Goal: Communication & Community: Participate in discussion

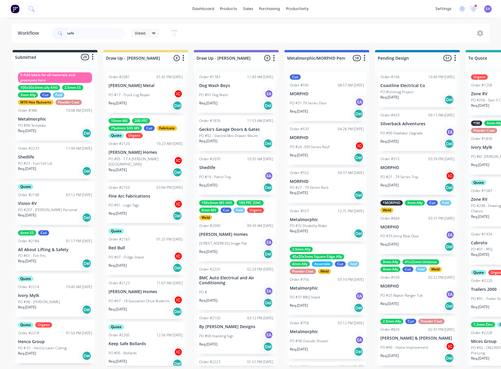
scroll to position [3, 0]
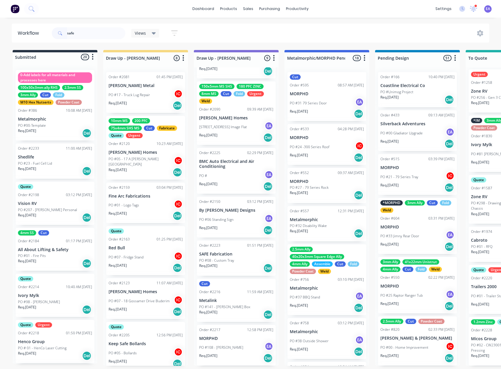
type input "safe"
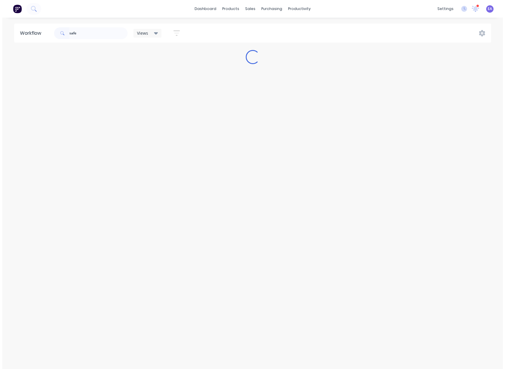
scroll to position [0, 0]
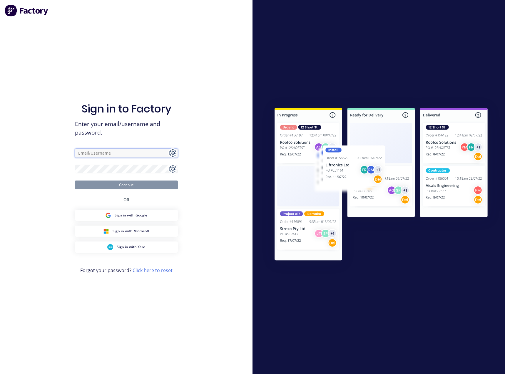
click at [90, 154] on input "text" at bounding box center [126, 153] width 103 height 9
type input "[EMAIL_ADDRESS][DOMAIN_NAME]"
click at [110, 186] on button "Continue" at bounding box center [126, 184] width 103 height 9
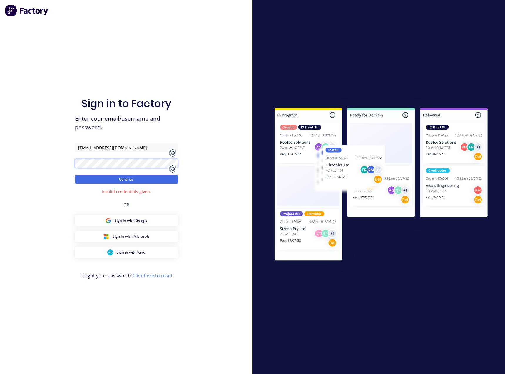
click at [31, 163] on div "Sign in to Factory Enter your email/username and password. [PERSON_NAME][EMAIL_…" at bounding box center [126, 187] width 253 height 374
click at [126, 180] on button "Continue" at bounding box center [126, 179] width 103 height 9
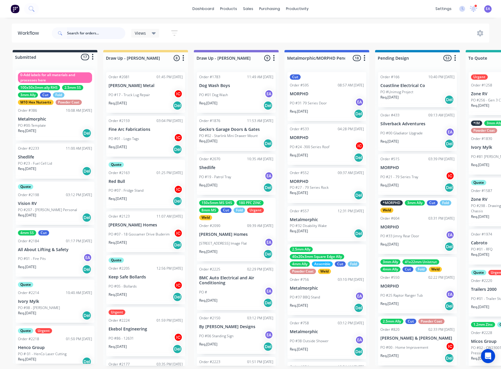
click at [89, 31] on input "text" at bounding box center [96, 33] width 58 height 12
type input "safe"
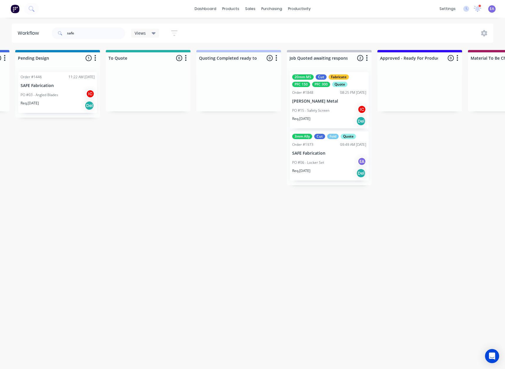
scroll to position [0, 492]
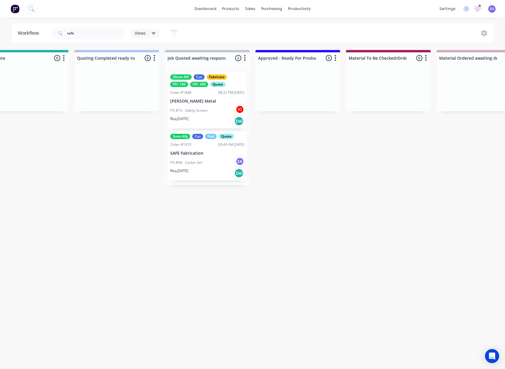
drag, startPoint x: 245, startPoint y: 213, endPoint x: 284, endPoint y: 216, distance: 39.2
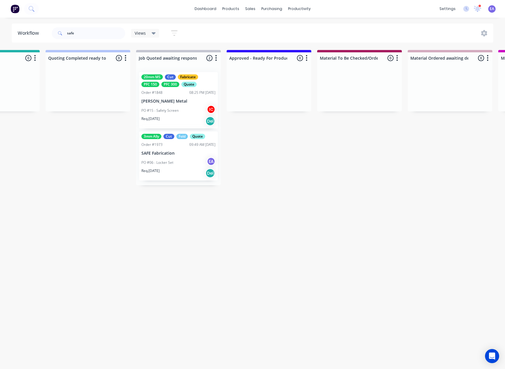
drag, startPoint x: 201, startPoint y: 228, endPoint x: 213, endPoint y: 228, distance: 12.6
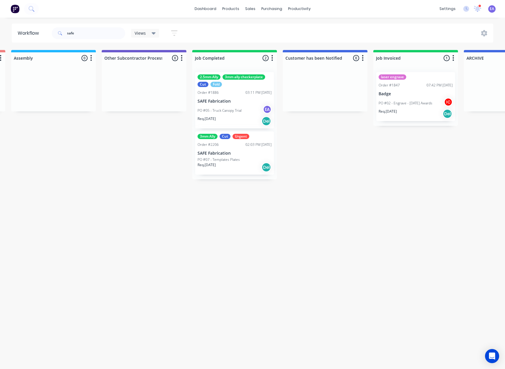
drag, startPoint x: 294, startPoint y: 233, endPoint x: 302, endPoint y: 233, distance: 8.5
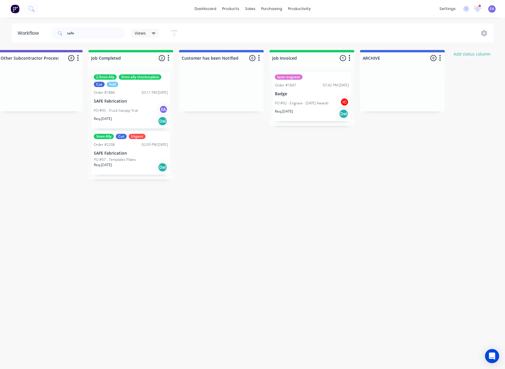
click at [140, 102] on p "SAFE Fabrication" at bounding box center [131, 101] width 74 height 5
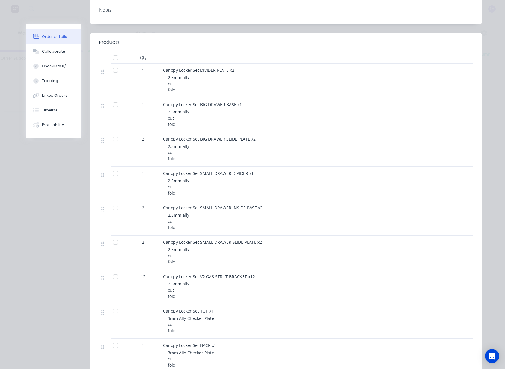
scroll to position [0, 0]
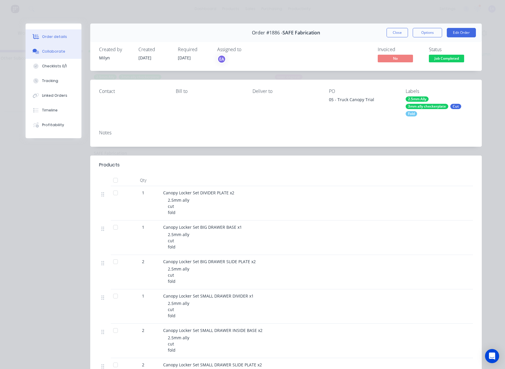
click at [52, 50] on div "Collaborate" at bounding box center [53, 51] width 23 height 5
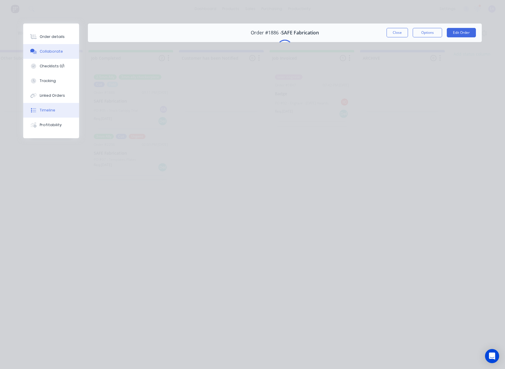
click at [41, 109] on div "Timeline" at bounding box center [48, 110] width 16 height 5
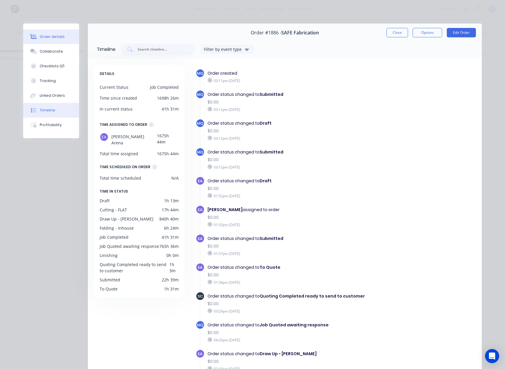
click at [43, 41] on button "Order details" at bounding box center [51, 36] width 56 height 15
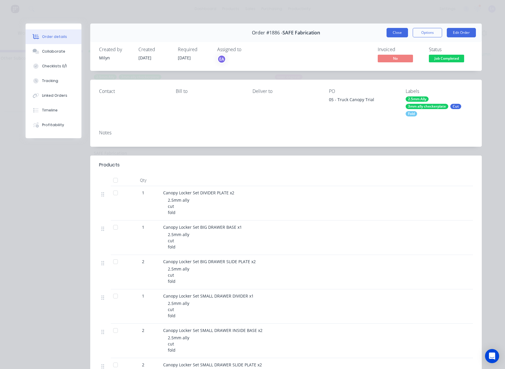
click at [397, 37] on button "Close" at bounding box center [397, 32] width 21 height 9
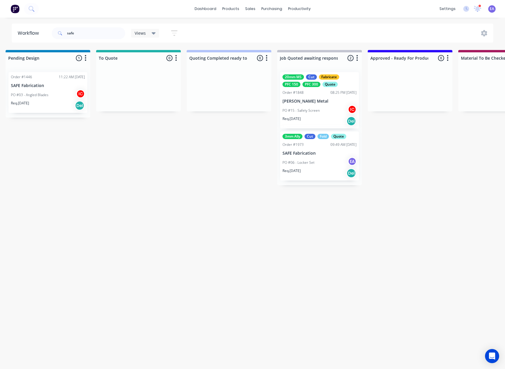
drag, startPoint x: 294, startPoint y: 158, endPoint x: 238, endPoint y: 171, distance: 56.7
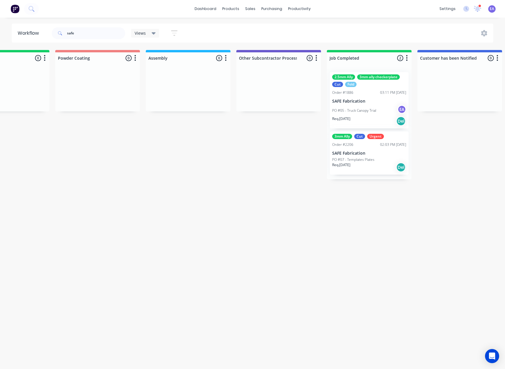
scroll to position [0, 1857]
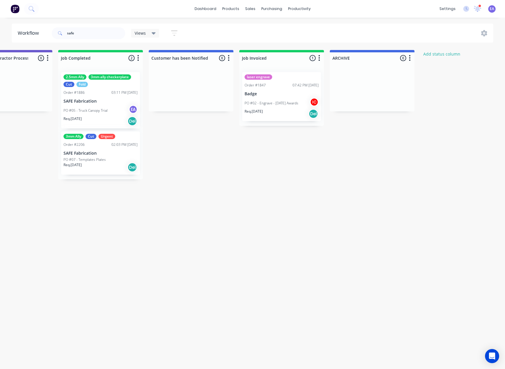
drag, startPoint x: 373, startPoint y: 178, endPoint x: 413, endPoint y: 178, distance: 40.3
click at [106, 105] on div "PO #05 - Truck Canopy Trial EA" at bounding box center [101, 110] width 74 height 11
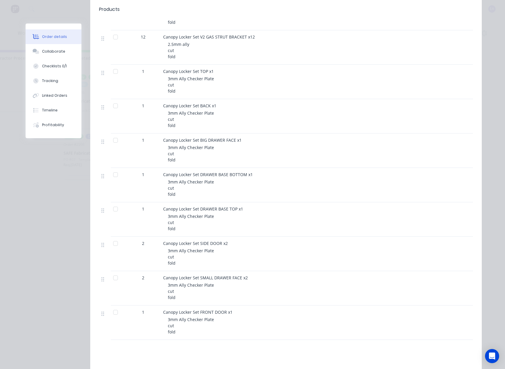
scroll to position [0, 0]
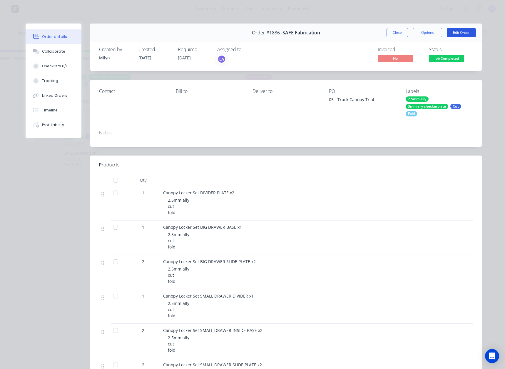
click at [451, 33] on button "Edit Order" at bounding box center [461, 32] width 29 height 9
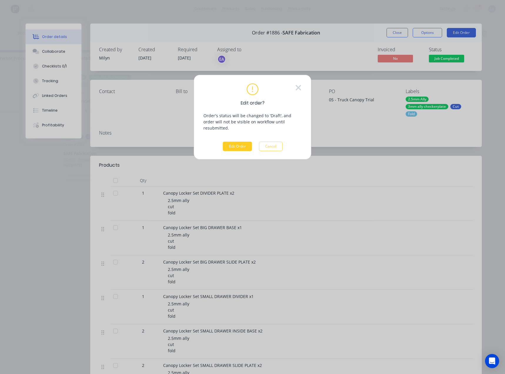
click at [235, 142] on button "Edit Order" at bounding box center [237, 146] width 29 height 9
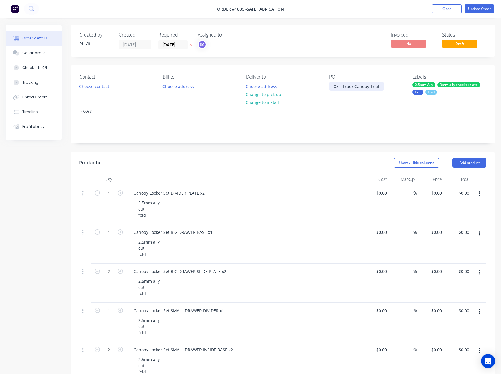
click at [338, 87] on div "05 - Truck Canopy Trial" at bounding box center [356, 86] width 55 height 9
drag, startPoint x: 342, startPoint y: 88, endPoint x: 407, endPoint y: 90, distance: 65.6
click at [407, 90] on div "Contact Choose contact [PERSON_NAME] to Choose address Deliver to Choose addres…" at bounding box center [283, 84] width 425 height 38
click at [295, 141] on div "Notes" at bounding box center [283, 123] width 425 height 39
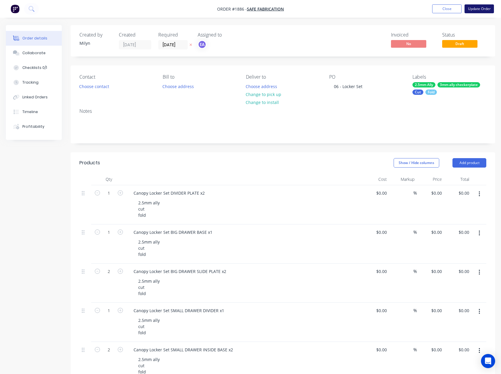
click at [486, 11] on button "Update Order" at bounding box center [479, 8] width 29 height 9
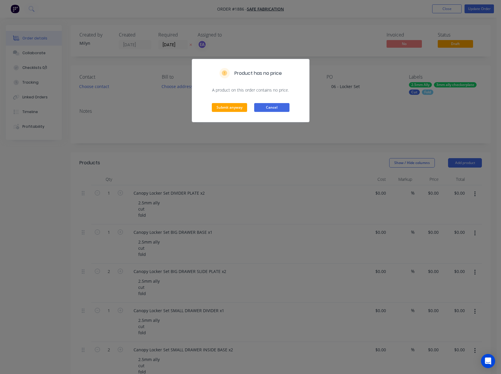
click at [283, 106] on button "Cancel" at bounding box center [271, 107] width 35 height 9
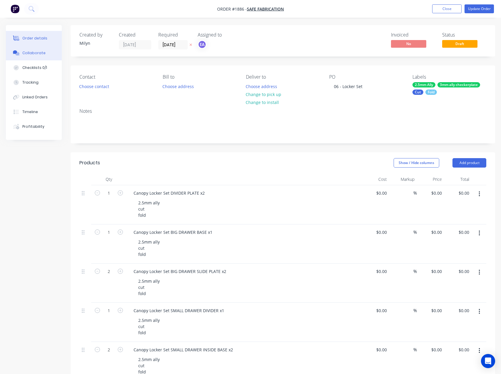
click at [38, 49] on button "Collaborate" at bounding box center [34, 53] width 56 height 15
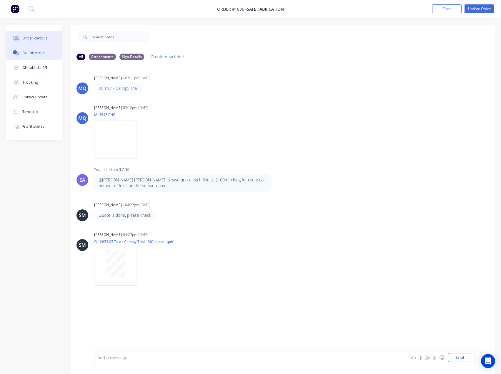
click at [39, 39] on div "Order details" at bounding box center [34, 38] width 25 height 5
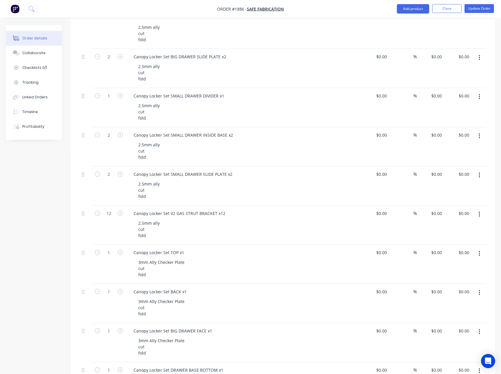
scroll to position [156, 0]
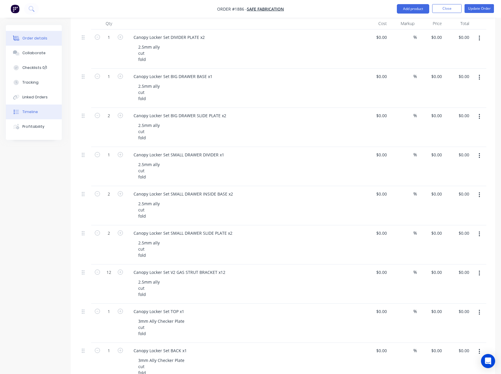
click at [33, 115] on button "Timeline" at bounding box center [34, 111] width 56 height 15
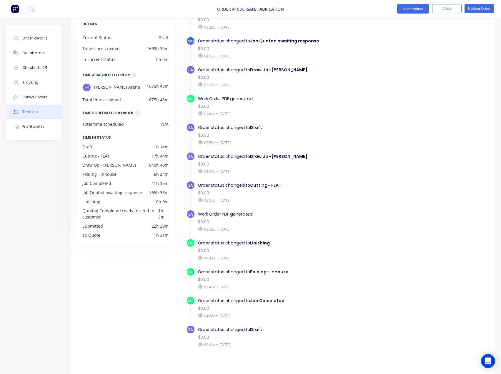
scroll to position [40, 0]
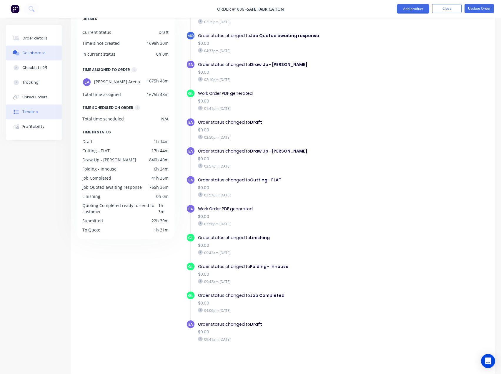
click at [13, 53] on icon at bounding box center [16, 52] width 7 height 5
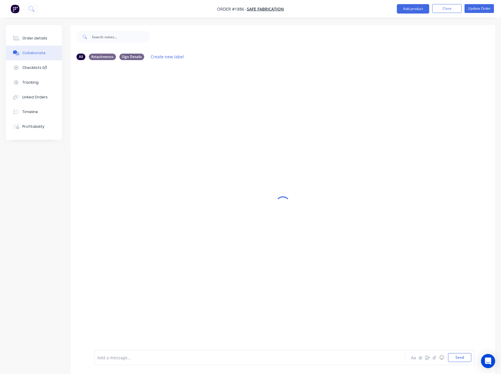
click at [113, 362] on div "Add a message... Aa @ ☺ Send" at bounding box center [284, 356] width 380 height 15
click at [113, 360] on div at bounding box center [238, 357] width 280 height 6
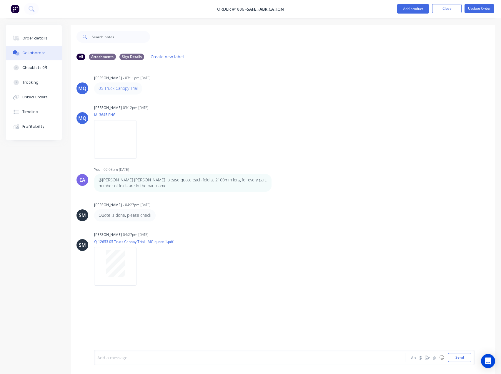
click at [122, 354] on div at bounding box center [238, 357] width 280 height 6
click at [199, 358] on div "please add another 8 hours to design time, and" at bounding box center [238, 358] width 280 height 6
drag, startPoint x: 200, startPoint y: 359, endPoint x: 104, endPoint y: 354, distance: 95.5
click at [104, 354] on div "@Milyn @[PERSON_NAME] [PERSON_NAME] please [MEDICAL_DATA] to the locker set. i …" at bounding box center [238, 352] width 280 height 19
click at [137, 359] on div at bounding box center [238, 358] width 280 height 6
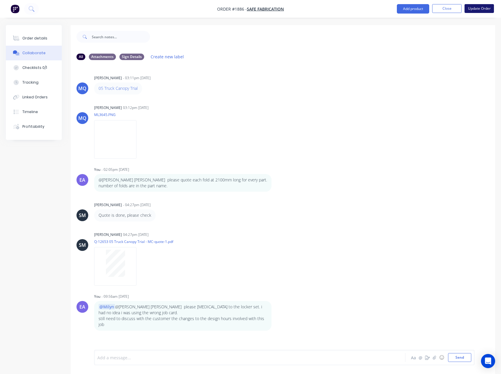
click at [483, 9] on button "Update Order" at bounding box center [479, 8] width 29 height 9
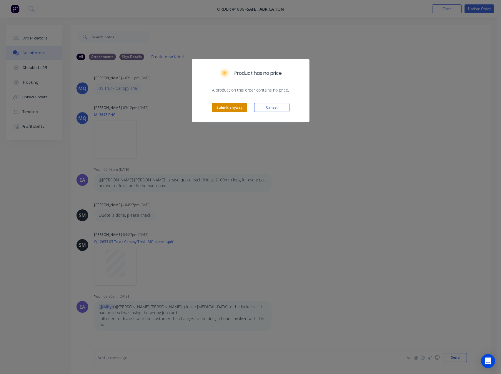
click at [228, 110] on button "Submit anyway" at bounding box center [229, 107] width 35 height 9
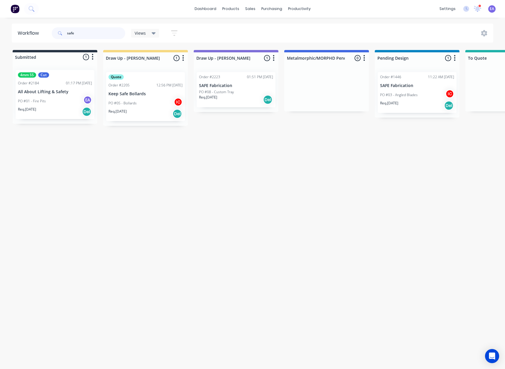
drag, startPoint x: 45, startPoint y: 40, endPoint x: 27, endPoint y: 44, distance: 18.3
click at [27, 43] on div "Workflow safe Views Save new view None (Default) edit [PERSON_NAME] edit [PERSO…" at bounding box center [252, 191] width 505 height 334
type input "SUNSHINE"
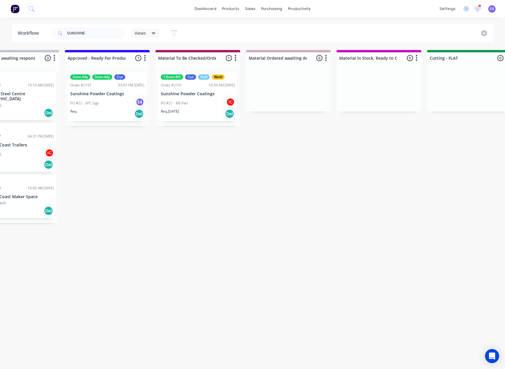
drag, startPoint x: 229, startPoint y: 190, endPoint x: 262, endPoint y: 189, distance: 32.1
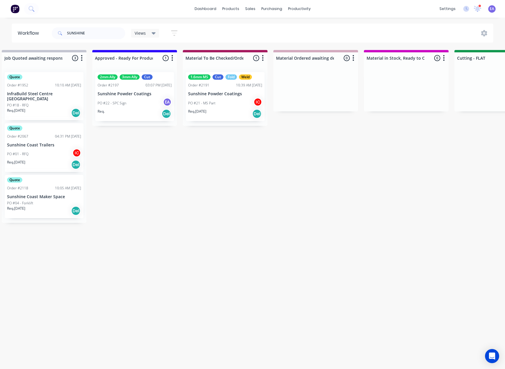
scroll to position [0, 627]
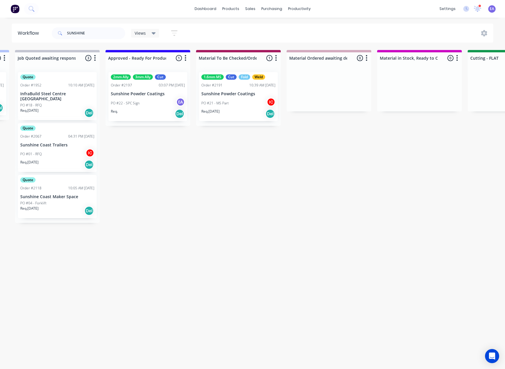
drag, startPoint x: 202, startPoint y: 213, endPoint x: 178, endPoint y: 222, distance: 25.7
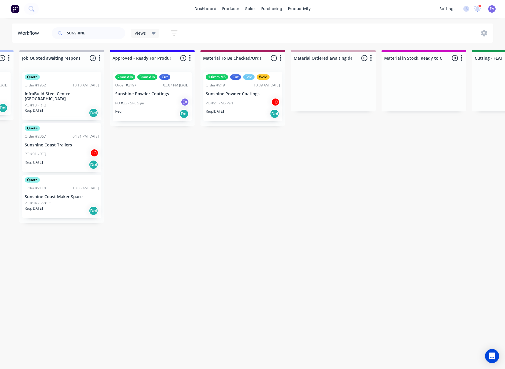
click at [250, 101] on div "PO #21 - MS Part IC" at bounding box center [243, 103] width 74 height 11
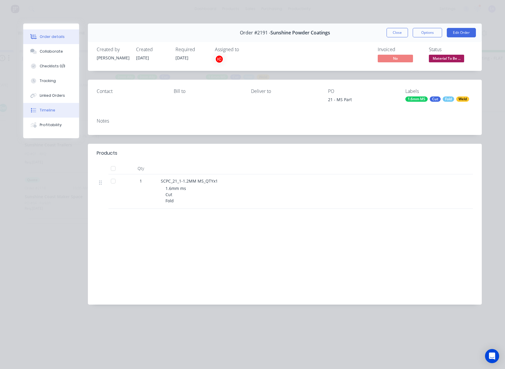
click at [54, 107] on button "Timeline" at bounding box center [51, 110] width 56 height 15
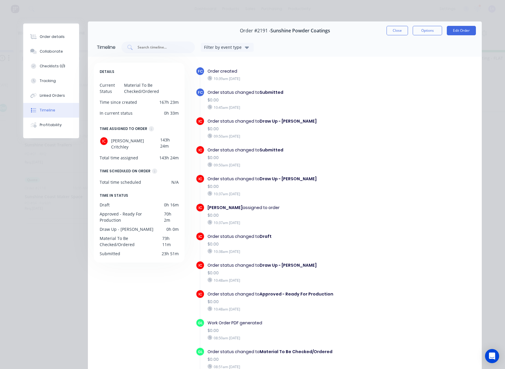
scroll to position [0, 0]
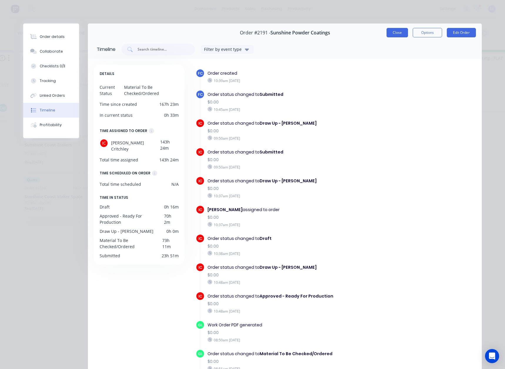
click at [397, 34] on button "Close" at bounding box center [397, 32] width 21 height 9
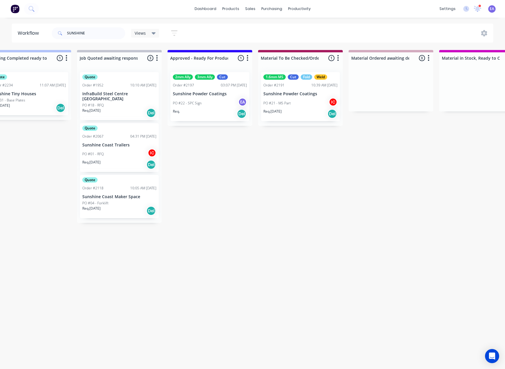
drag, startPoint x: 167, startPoint y: 232, endPoint x: 147, endPoint y: 248, distance: 25.1
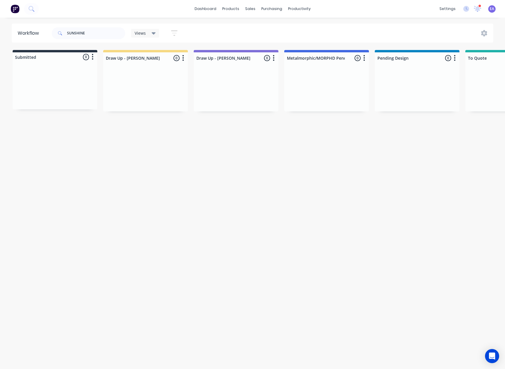
drag, startPoint x: 71, startPoint y: 134, endPoint x: 69, endPoint y: 64, distance: 69.2
drag, startPoint x: 73, startPoint y: 32, endPoint x: -8, endPoint y: 39, distance: 81.2
click at [0, 39] on html "dashboard products sales purchasing productivity dashboard products Product Cat…" at bounding box center [252, 167] width 505 height 334
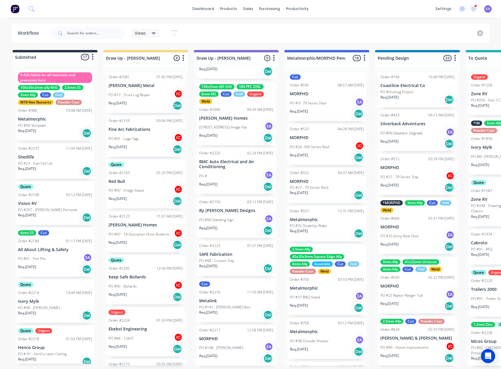
scroll to position [116, 0]
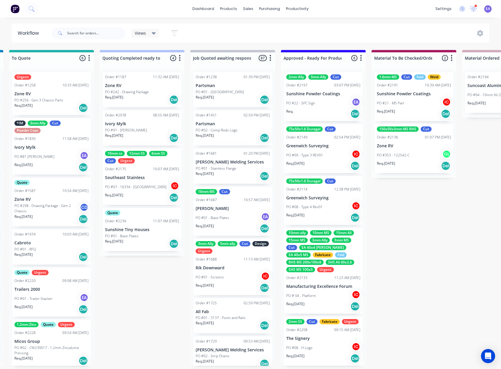
drag, startPoint x: 202, startPoint y: 219, endPoint x: 263, endPoint y: 222, distance: 60.4
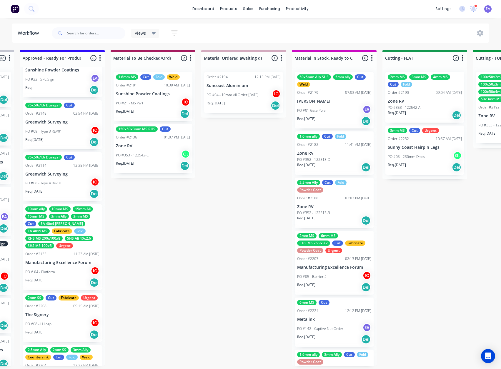
scroll to position [0, 0]
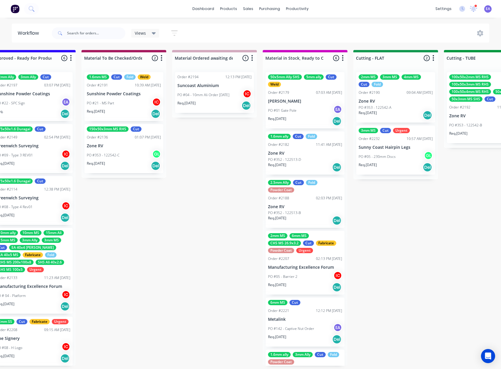
drag, startPoint x: 171, startPoint y: 239, endPoint x: 152, endPoint y: 246, distance: 20.2
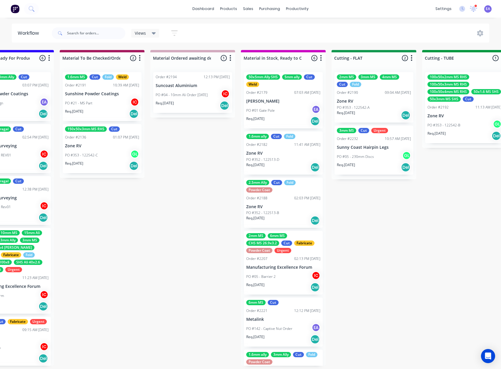
drag, startPoint x: 164, startPoint y: 247, endPoint x: 168, endPoint y: 247, distance: 4.1
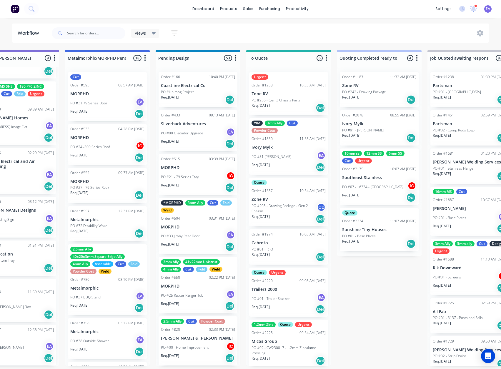
scroll to position [1, 0]
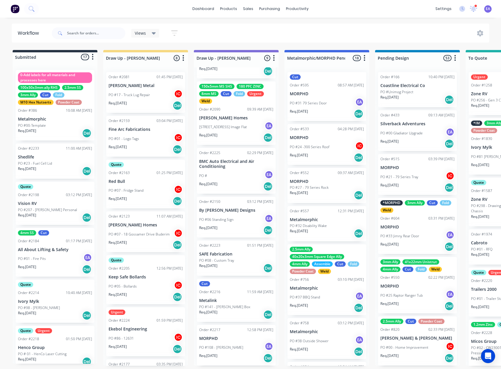
drag, startPoint x: 442, startPoint y: 212, endPoint x: 350, endPoint y: 235, distance: 95.2
click at [91, 34] on input "text" at bounding box center [96, 33] width 58 height 12
type input "[PERSON_NAME]"
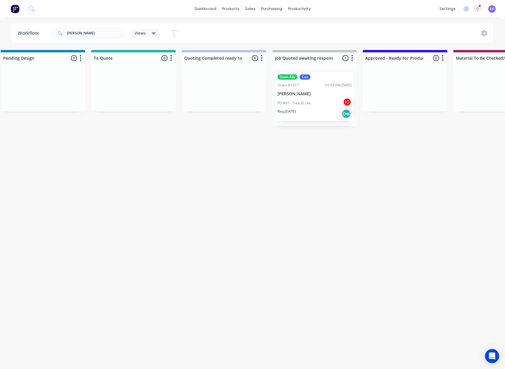
scroll to position [0, 508]
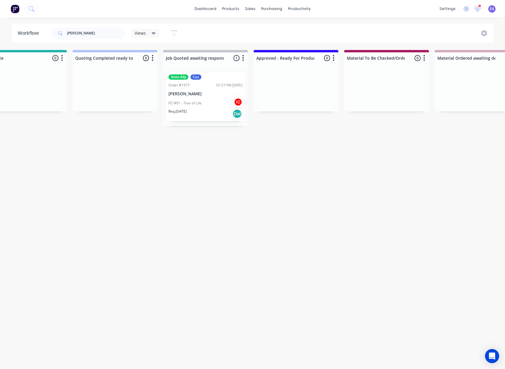
drag, startPoint x: 202, startPoint y: 154, endPoint x: 248, endPoint y: 164, distance: 47.1
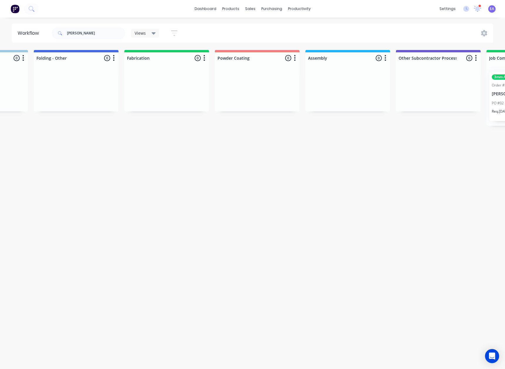
drag, startPoint x: 195, startPoint y: 163, endPoint x: 249, endPoint y: 171, distance: 54.1
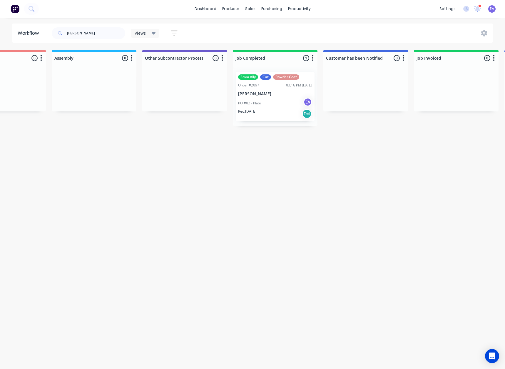
scroll to position [0, 1723]
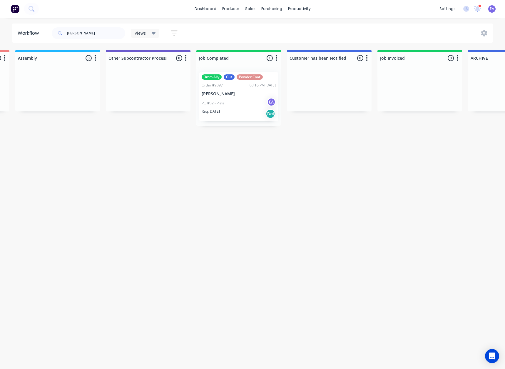
drag, startPoint x: 188, startPoint y: 197, endPoint x: 214, endPoint y: 197, distance: 25.6
click at [228, 95] on p "[PERSON_NAME]" at bounding box center [235, 93] width 74 height 5
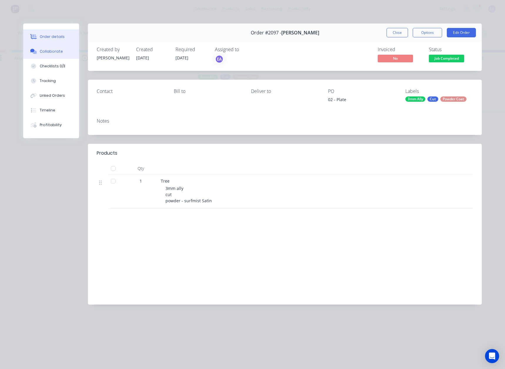
click at [56, 49] on div "Collaborate" at bounding box center [51, 51] width 23 height 5
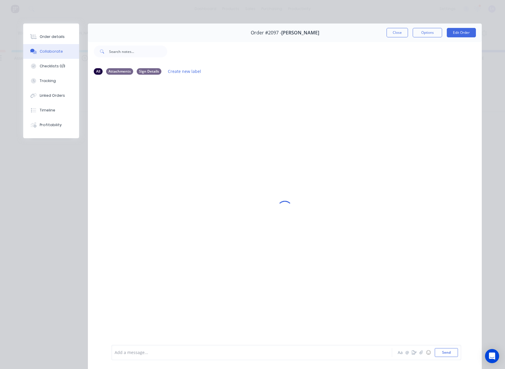
click at [129, 349] on div "Add a message..." at bounding box center [244, 352] width 258 height 9
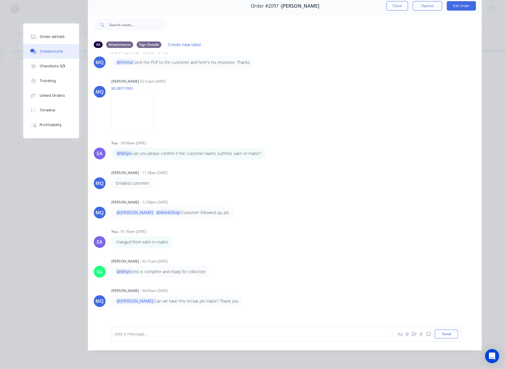
scroll to position [423, 0]
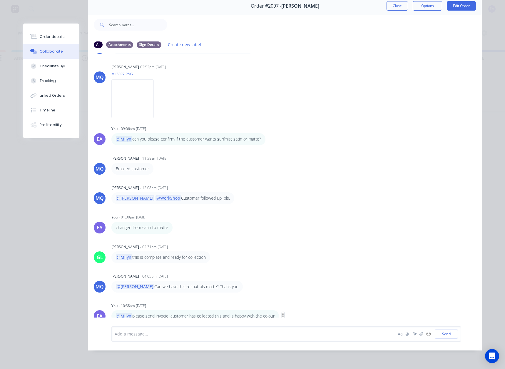
click at [283, 314] on icon "button" at bounding box center [283, 316] width 1 height 5
click at [294, 304] on button "Edit" at bounding box center [304, 306] width 37 height 10
click at [164, 334] on span "please send invocie, customer has collected this and is happy with the colour" at bounding box center [206, 334] width 153 height 6
click at [442, 335] on button "Send" at bounding box center [446, 334] width 23 height 9
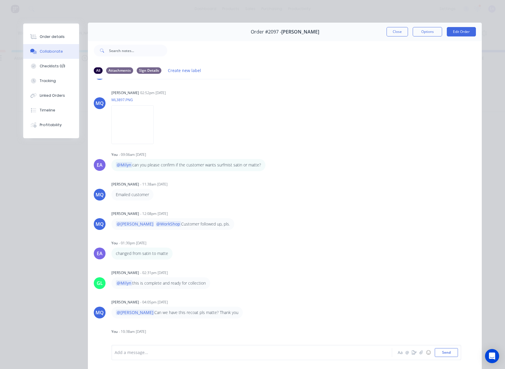
scroll to position [0, 0]
click at [399, 38] on div "Order #2097 - [PERSON_NAME] Close Options Edit Order" at bounding box center [285, 33] width 394 height 19
click at [399, 36] on button "Close" at bounding box center [397, 32] width 21 height 9
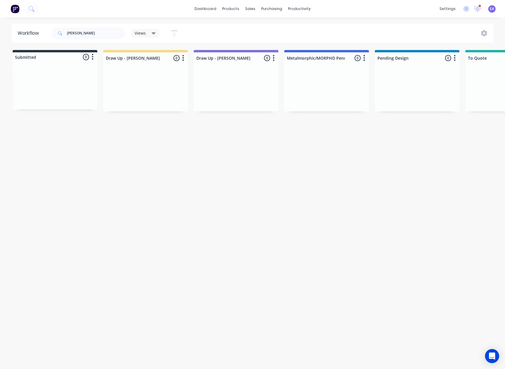
drag, startPoint x: 155, startPoint y: 165, endPoint x: 93, endPoint y: 54, distance: 127.3
drag, startPoint x: 101, startPoint y: 28, endPoint x: 14, endPoint y: 41, distance: 88.0
click at [14, 41] on header "Workflow [PERSON_NAME] Views Save new view None (Default) edit [PERSON_NAME] ed…" at bounding box center [253, 33] width 482 height 19
click at [191, 152] on div "Workflow Views Save new view None (Default) edit [PERSON_NAME] edit [PERSON_NAM…" at bounding box center [252, 191] width 505 height 334
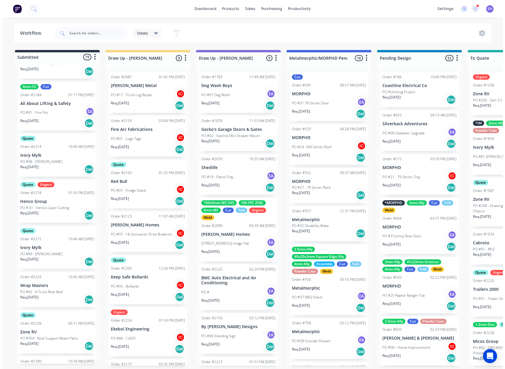
scroll to position [117, 0]
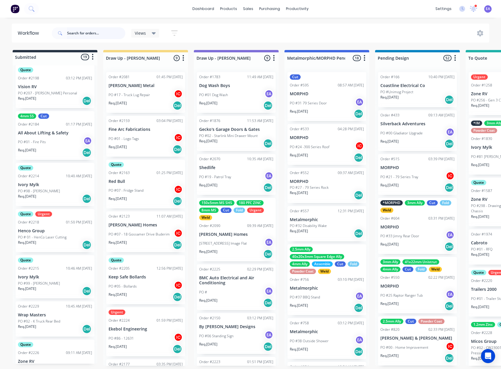
click at [86, 34] on input "text" at bounding box center [96, 33] width 58 height 12
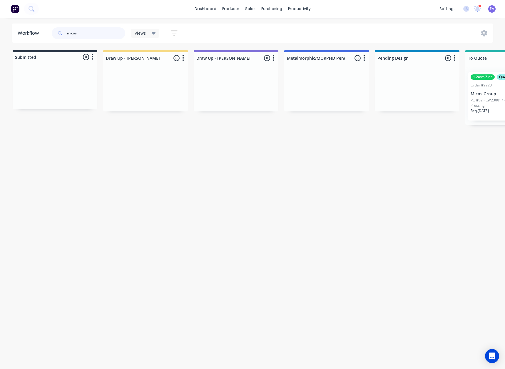
type input "micos"
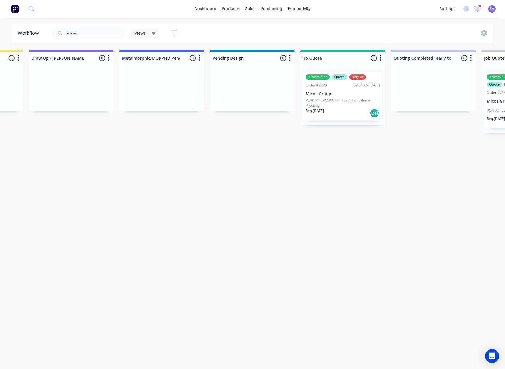
scroll to position [0, 254]
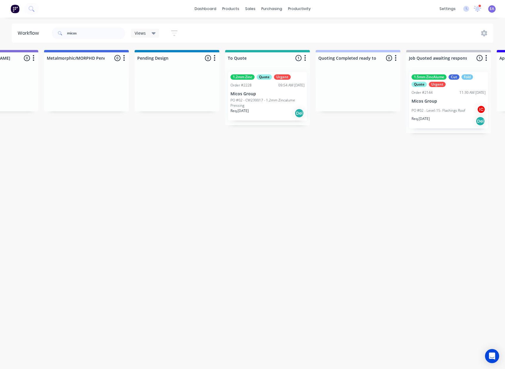
drag, startPoint x: 367, startPoint y: 157, endPoint x: 400, endPoint y: 161, distance: 33.8
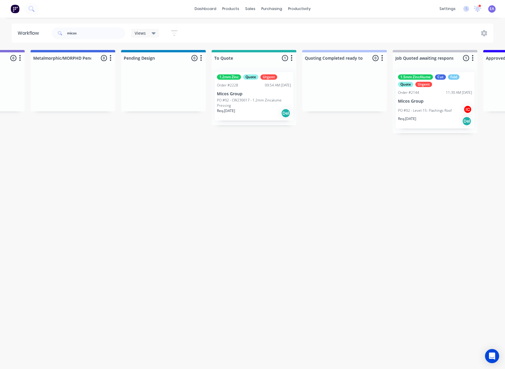
click at [245, 94] on p "Micos Group" at bounding box center [254, 93] width 74 height 5
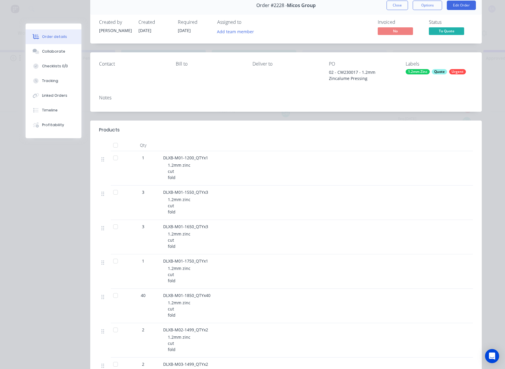
scroll to position [0, 0]
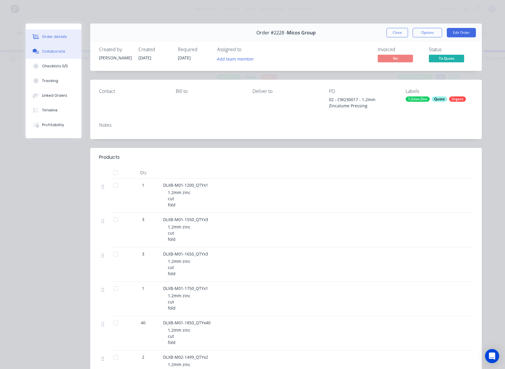
click at [54, 53] on div "Collaborate" at bounding box center [53, 51] width 23 height 5
